Goal: Task Accomplishment & Management: Manage account settings

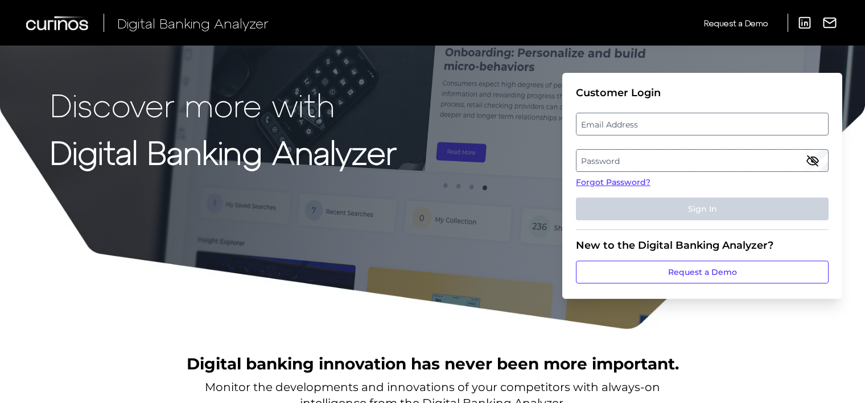
click at [647, 125] on label "Email Address" at bounding box center [702, 124] width 251 height 20
click at [647, 125] on input "email" at bounding box center [702, 124] width 253 height 23
click at [647, 125] on input "Email Address" at bounding box center [702, 124] width 253 height 23
type input "[EMAIL_ADDRESS][DOMAIN_NAME]"
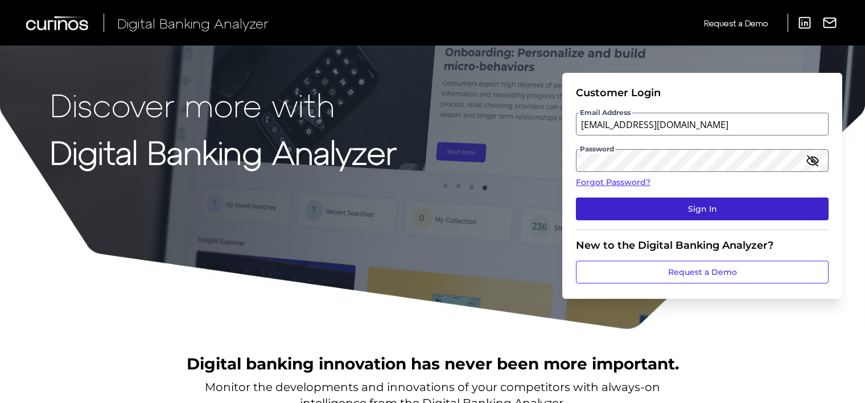
click at [644, 212] on button "Sign In" at bounding box center [702, 209] width 253 height 23
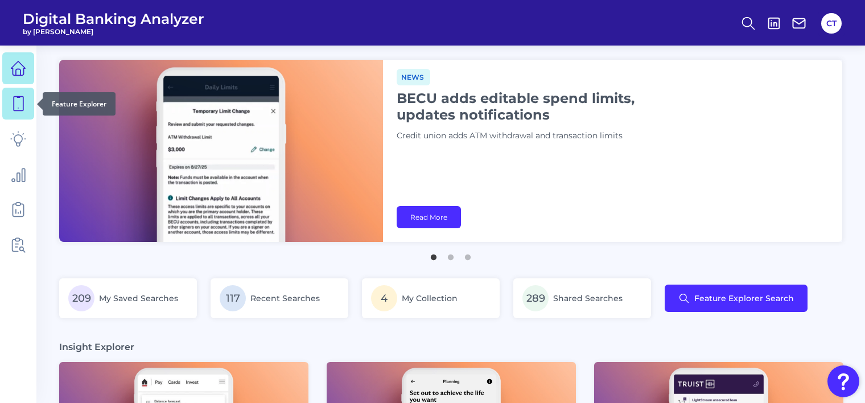
click at [11, 103] on icon at bounding box center [18, 104] width 16 height 16
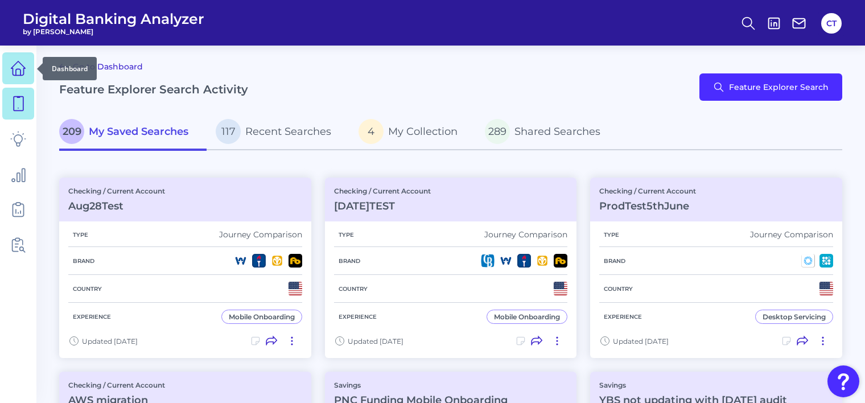
click at [14, 67] on icon at bounding box center [18, 68] width 16 height 16
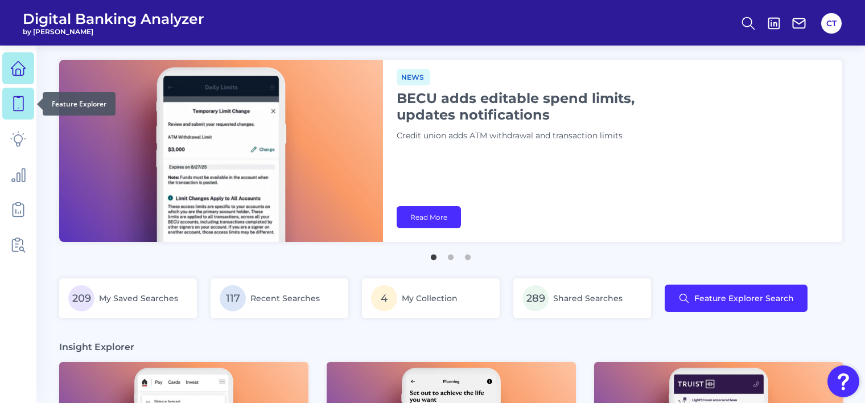
click at [15, 102] on icon at bounding box center [18, 104] width 16 height 16
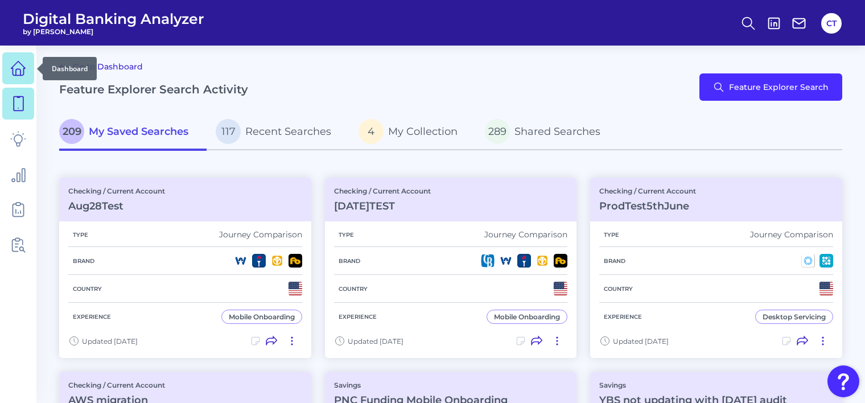
click at [17, 71] on icon at bounding box center [18, 68] width 16 height 16
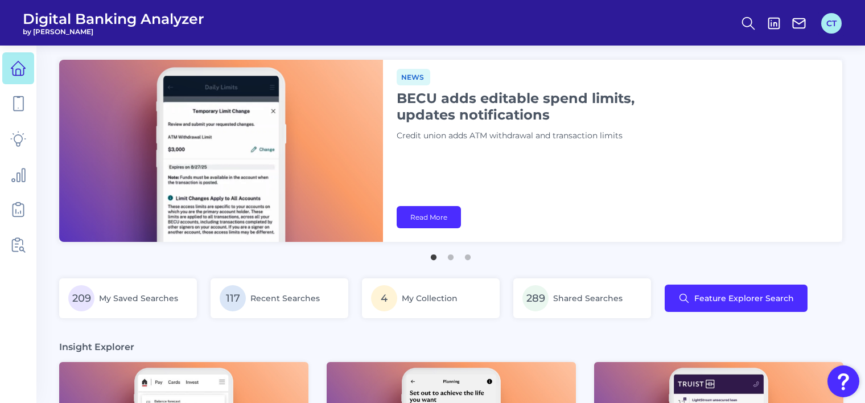
click at [836, 26] on button "CT" at bounding box center [831, 23] width 20 height 20
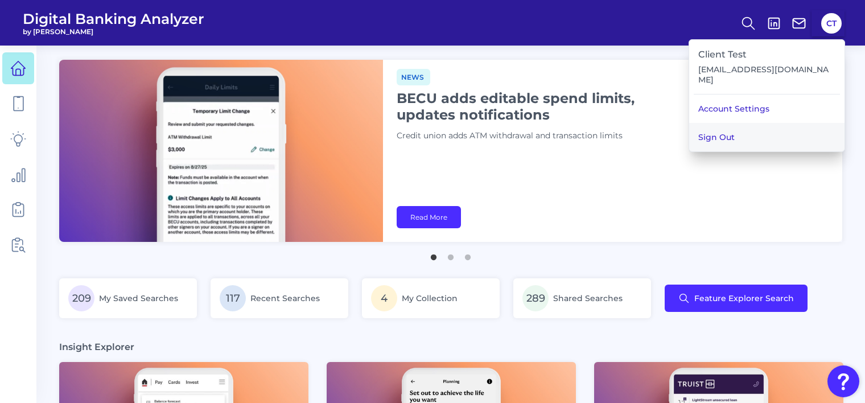
click at [762, 130] on button "Sign Out" at bounding box center [766, 137] width 155 height 28
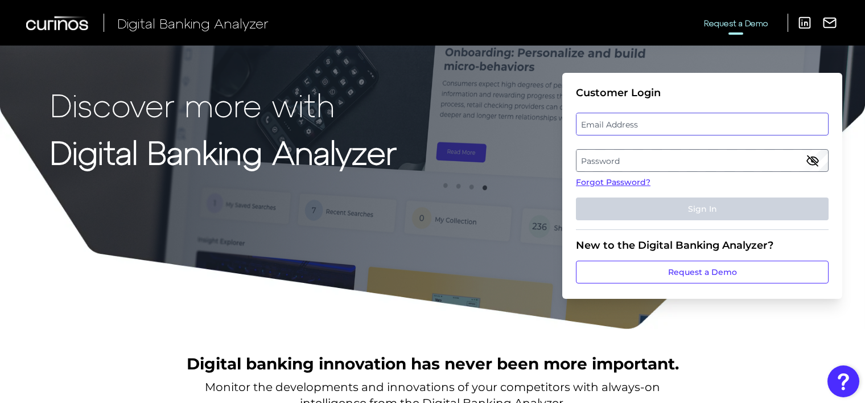
type input "[EMAIL_ADDRESS][DOMAIN_NAME]"
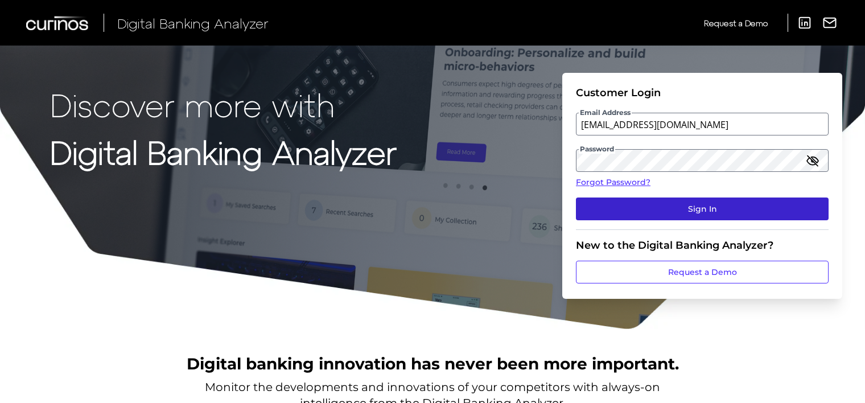
click at [633, 198] on button "Sign In" at bounding box center [702, 209] width 253 height 23
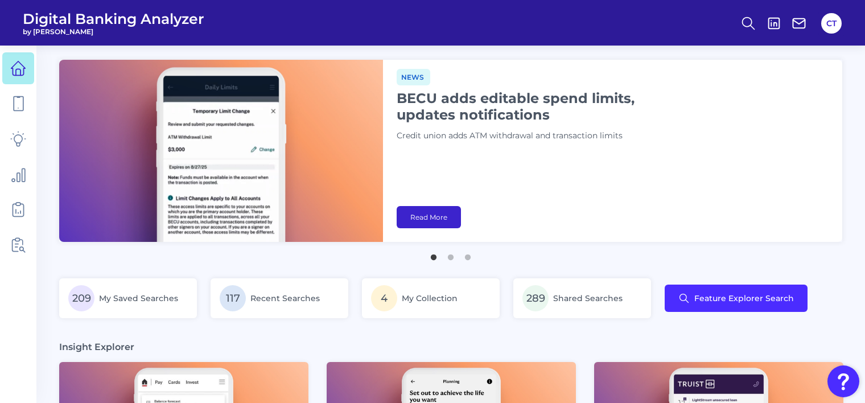
click at [430, 217] on link "Read More" at bounding box center [429, 217] width 64 height 22
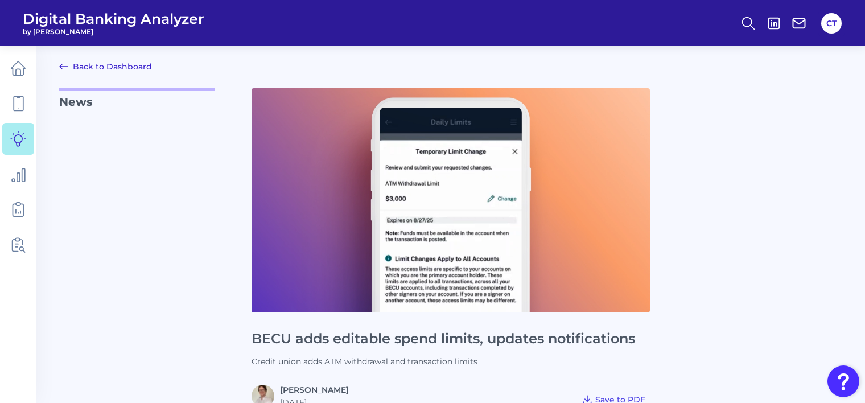
click at [135, 67] on link "Back to Dashboard" at bounding box center [105, 67] width 93 height 14
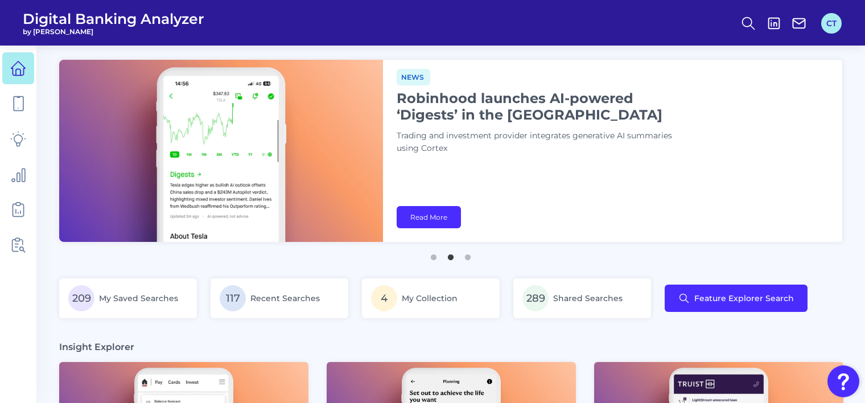
click at [829, 26] on button "CT" at bounding box center [831, 23] width 20 height 20
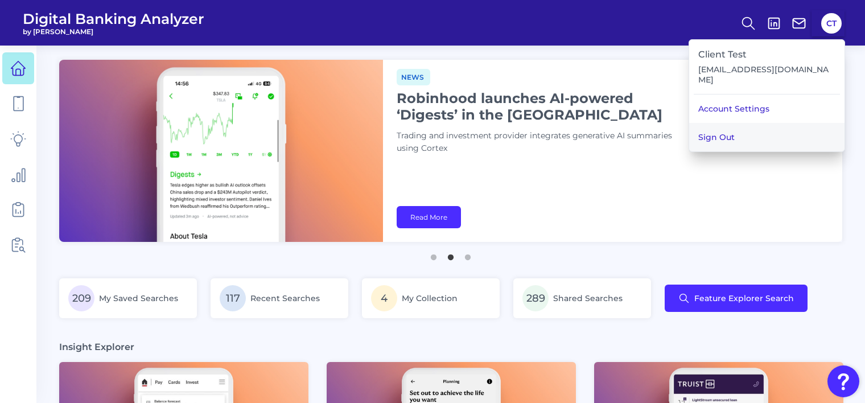
click at [760, 125] on button "Sign Out" at bounding box center [766, 137] width 155 height 28
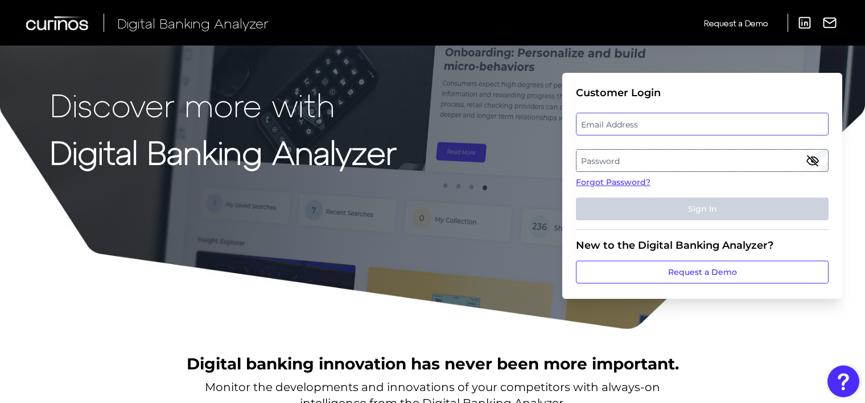
type input "[EMAIL_ADDRESS][DOMAIN_NAME]"
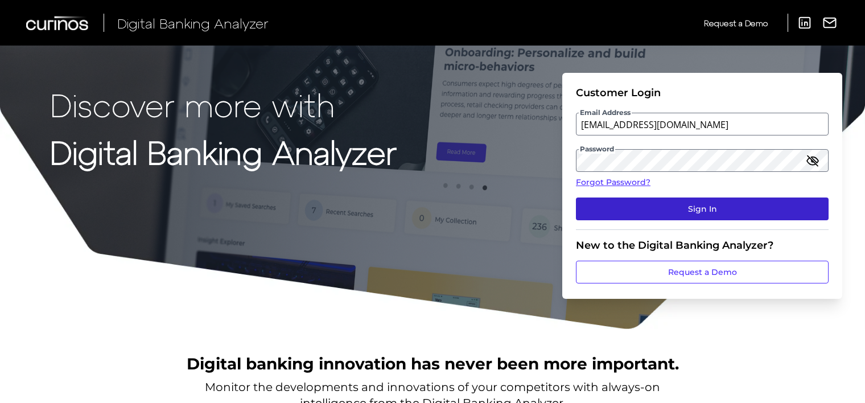
click at [658, 204] on button "Sign In" at bounding box center [702, 209] width 253 height 23
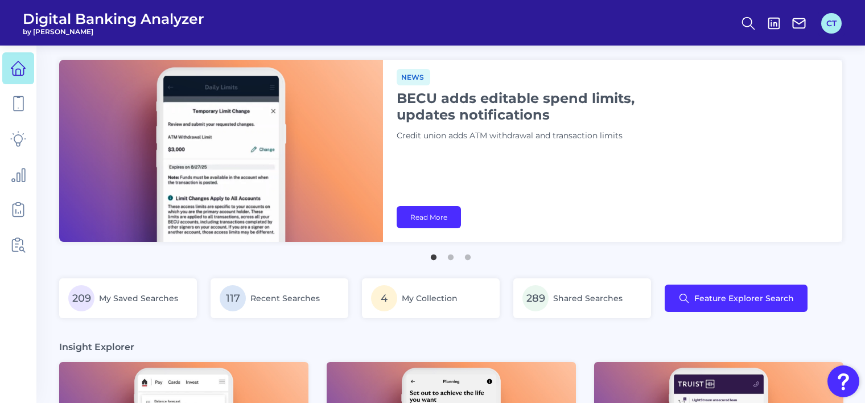
click at [833, 24] on button "CT" at bounding box center [831, 23] width 20 height 20
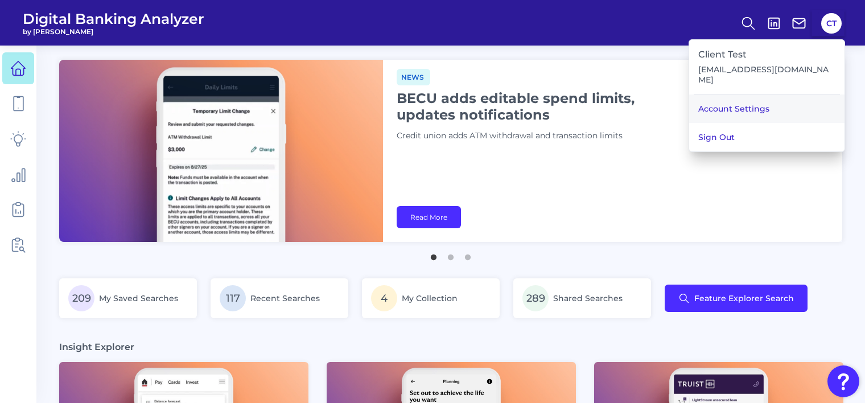
click at [765, 94] on link "Account Settings" at bounding box center [766, 108] width 155 height 28
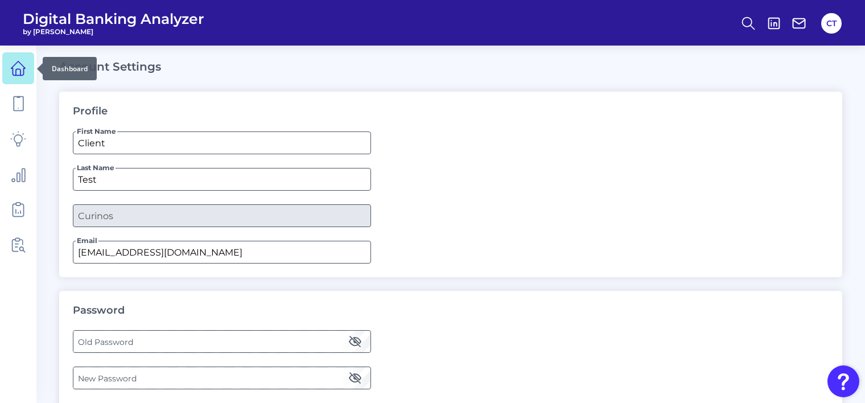
click at [21, 68] on icon at bounding box center [18, 68] width 16 height 16
